Goal: Task Accomplishment & Management: Manage account settings

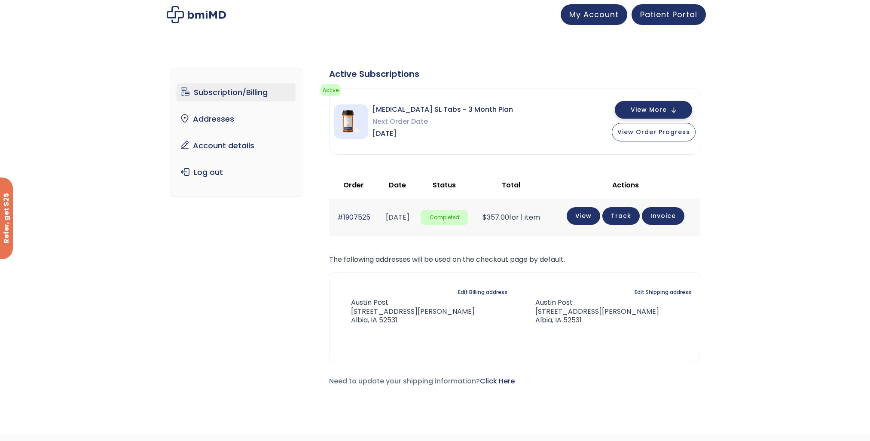
click at [674, 113] on button "View More" at bounding box center [653, 110] width 77 height 18
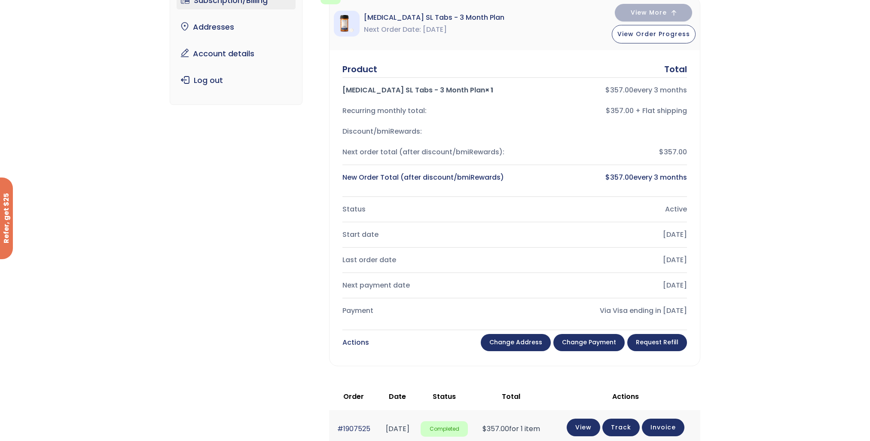
scroll to position [109, 0]
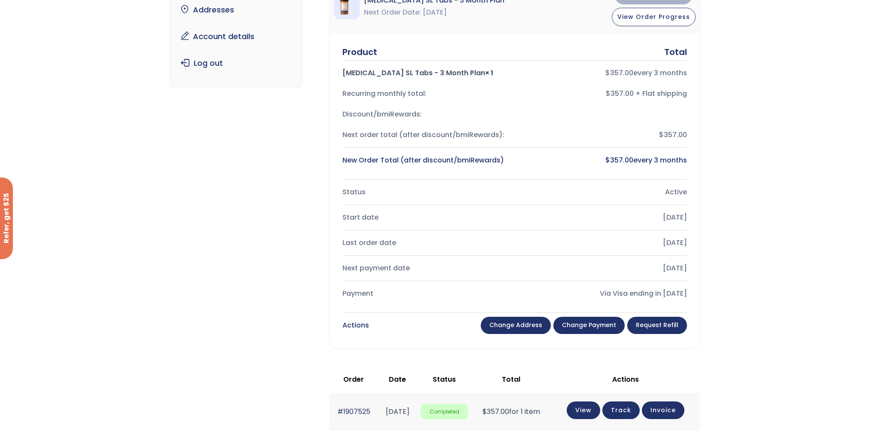
click at [664, 329] on link "Request Refill" at bounding box center [657, 325] width 60 height 17
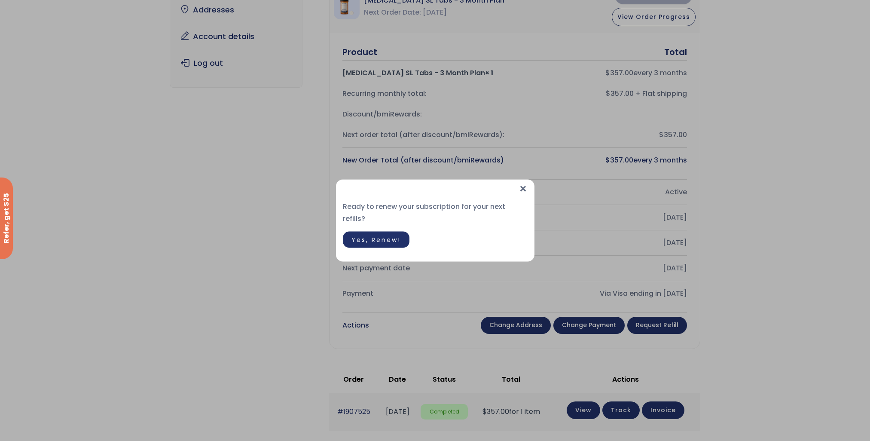
click at [525, 196] on span "×" at bounding box center [522, 189] width 9 height 18
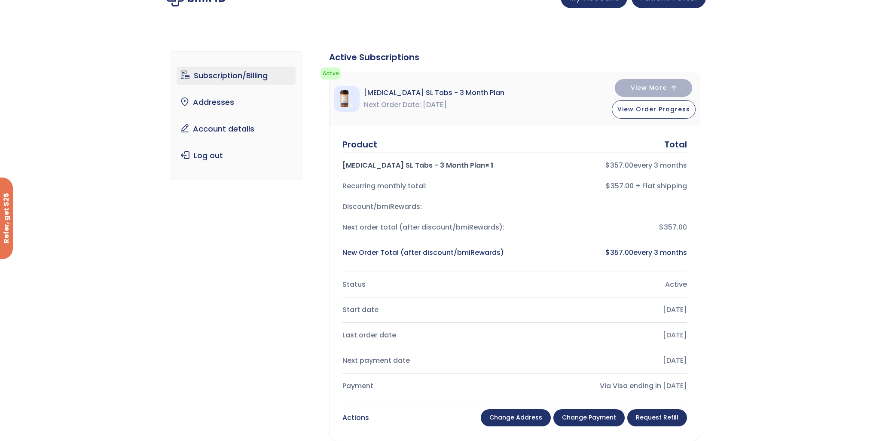
scroll to position [0, 0]
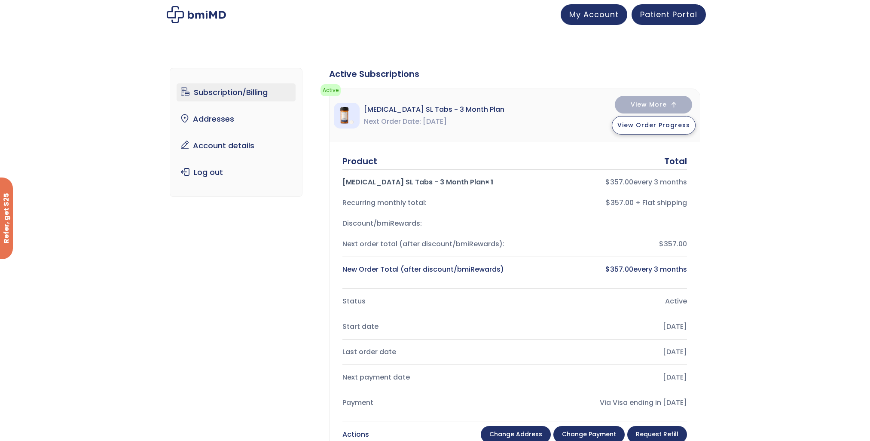
click at [673, 130] on button "View Order Progress" at bounding box center [654, 125] width 84 height 18
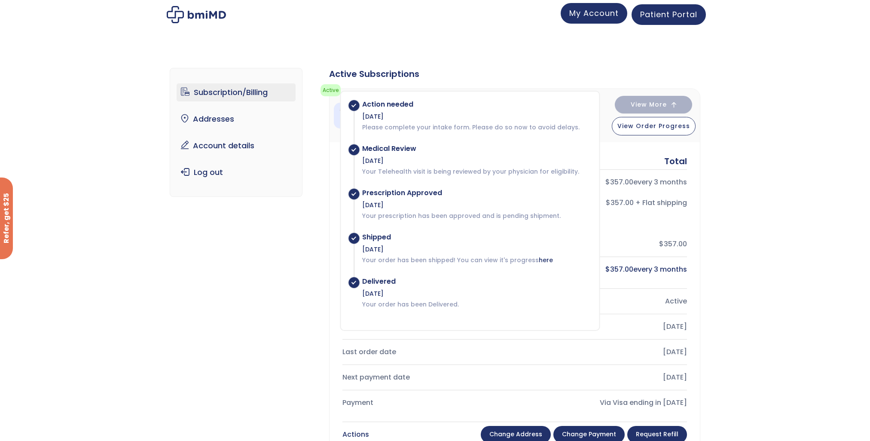
click at [600, 18] on span "My Account" at bounding box center [593, 13] width 49 height 11
